Goal: Task Accomplishment & Management: Use online tool/utility

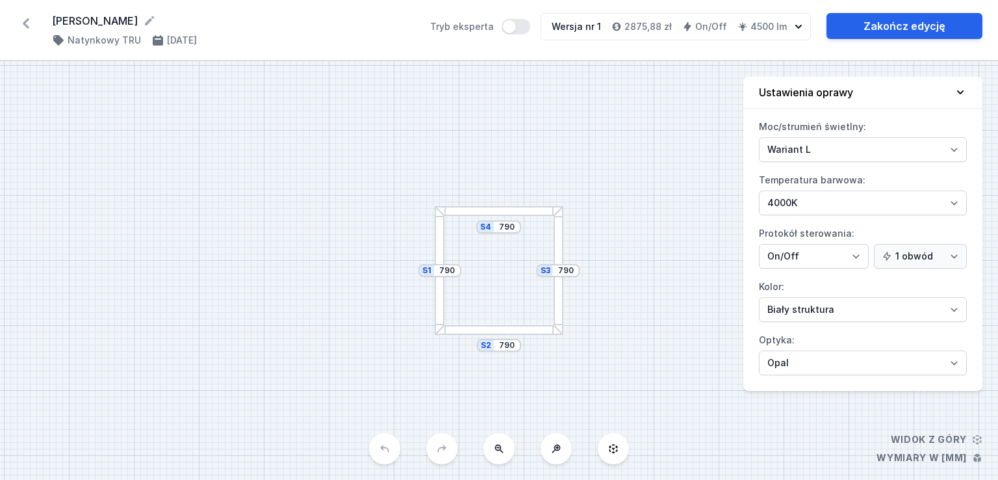
select select "opal"
click at [862, 27] on link "Zakończ edycję" at bounding box center [905, 26] width 156 height 26
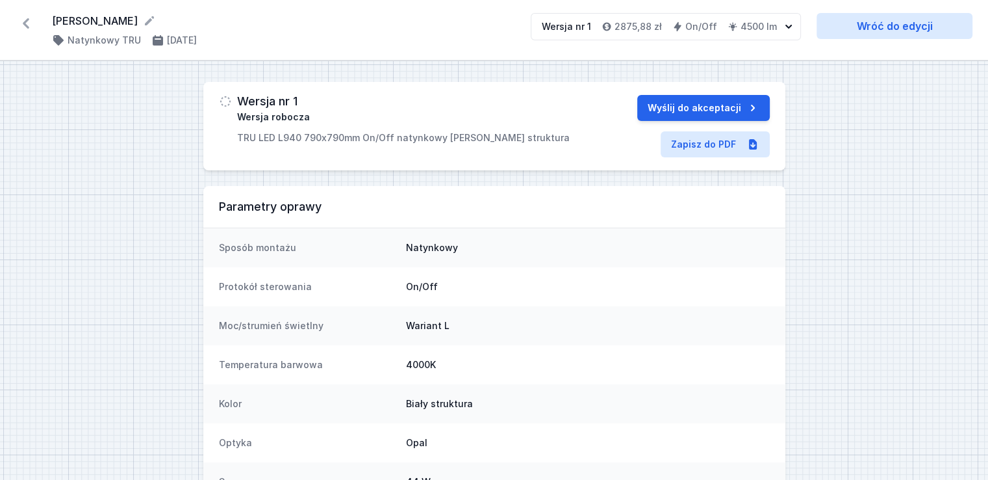
click at [31, 21] on icon at bounding box center [26, 23] width 21 height 21
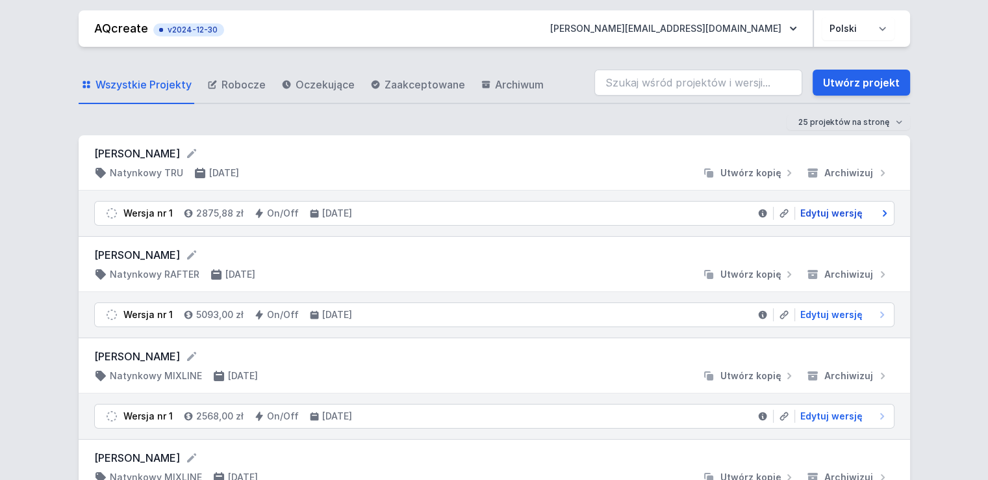
click at [836, 215] on span "Edytuj wersję" at bounding box center [832, 213] width 62 height 13
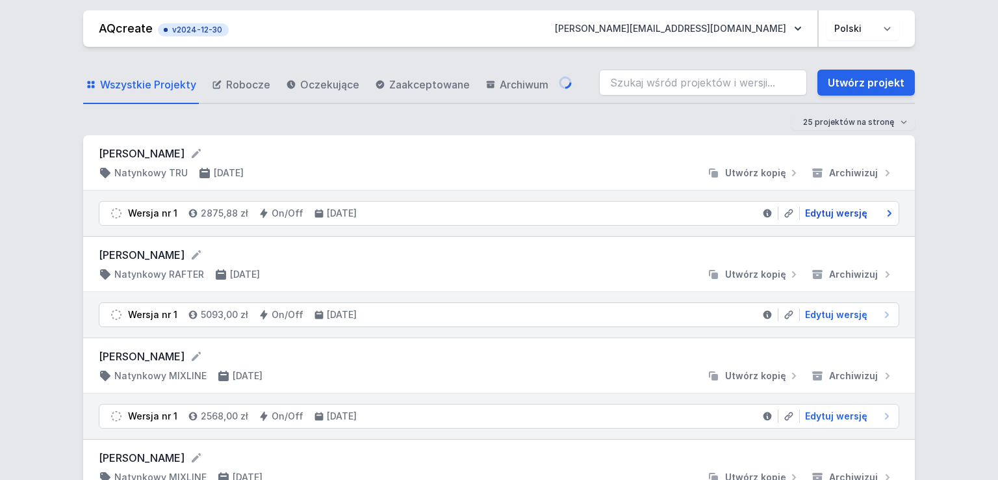
select select "opal"
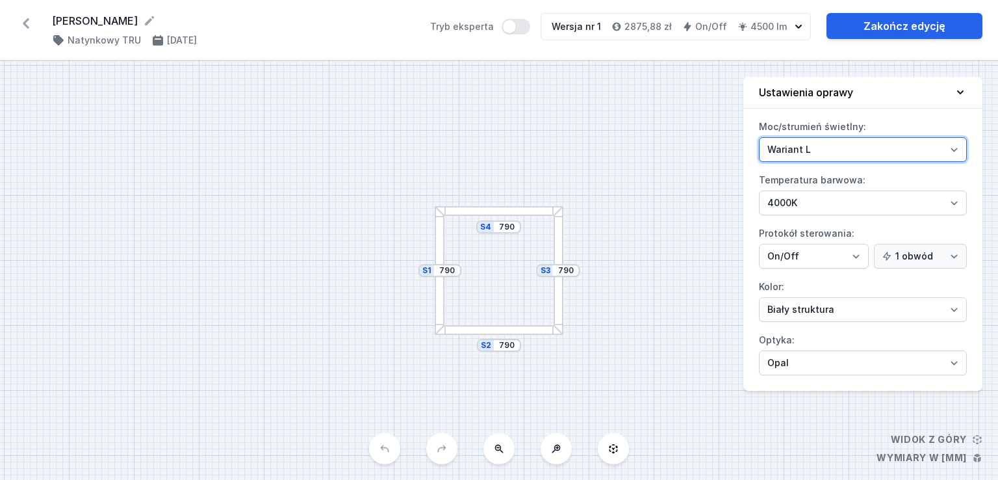
click at [821, 159] on select "Wariant L Wariant M" at bounding box center [863, 149] width 208 height 25
select select "M"
click at [759, 137] on select "Wariant L Wariant M" at bounding box center [863, 149] width 208 height 25
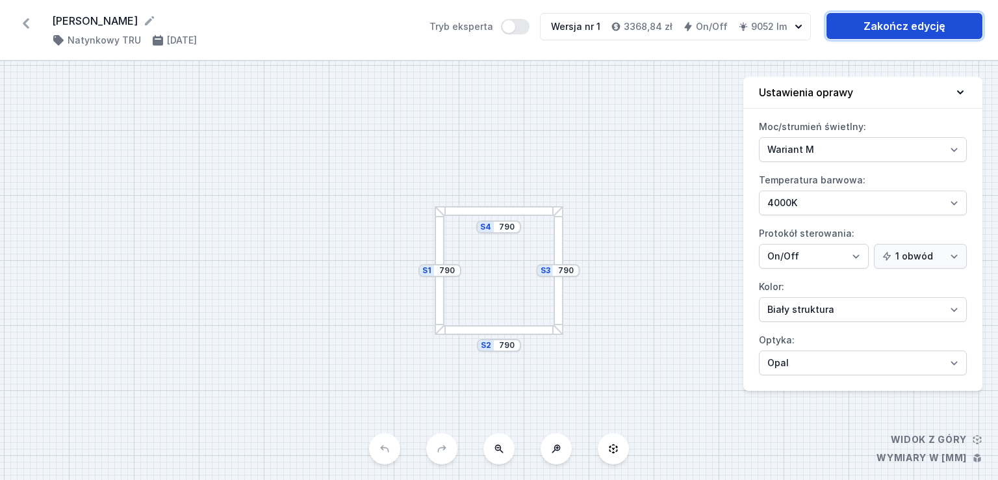
click at [892, 26] on link "Zakończ edycję" at bounding box center [905, 26] width 156 height 26
